Goal: Information Seeking & Learning: Learn about a topic

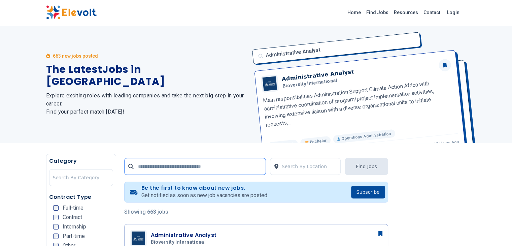
click at [145, 167] on input "text" at bounding box center [195, 166] width 142 height 17
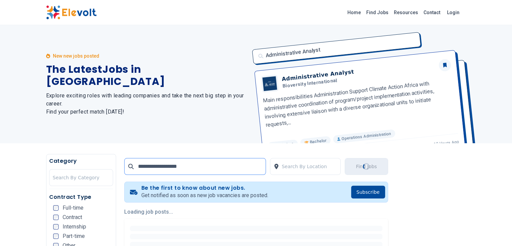
type input "**********"
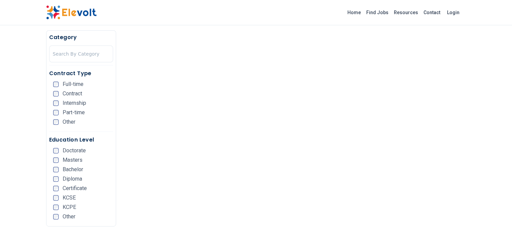
scroll to position [223, 0]
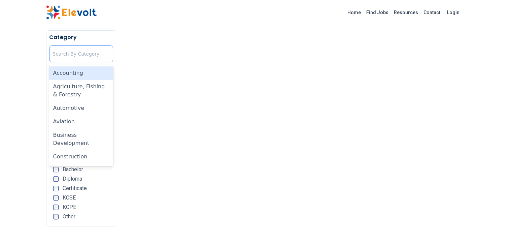
click at [49, 61] on div "Search By Category" at bounding box center [80, 54] width 63 height 16
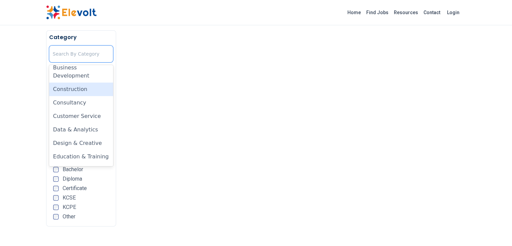
click at [49, 82] on div "Construction" at bounding box center [81, 88] width 64 height 13
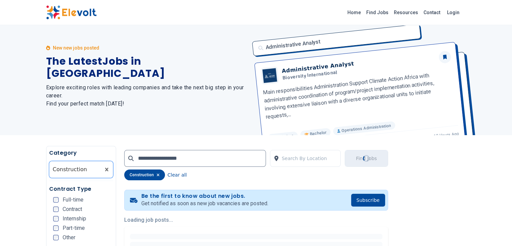
scroll to position [0, 0]
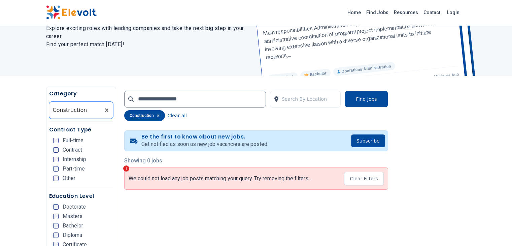
scroll to position [101, 0]
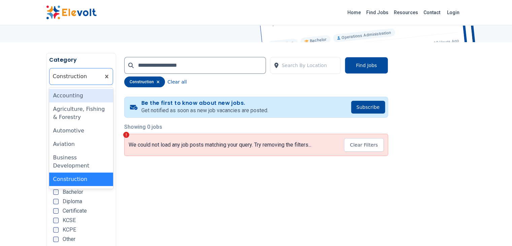
click at [53, 76] on div at bounding box center [75, 76] width 44 height 13
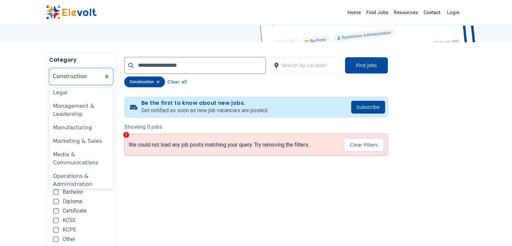
scroll to position [336, 0]
